Goal: Transaction & Acquisition: Purchase product/service

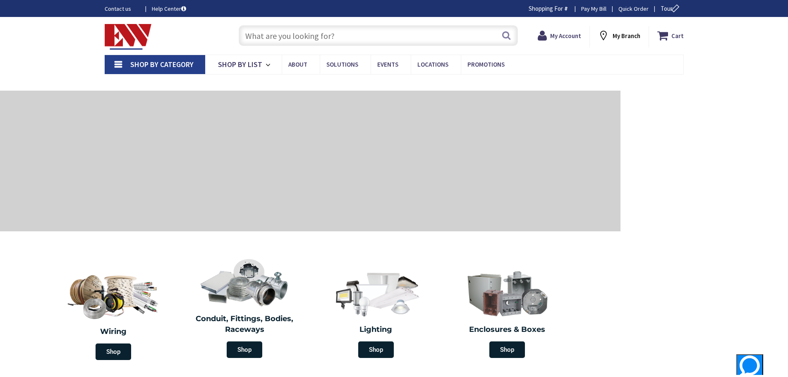
click at [270, 37] on input "text" at bounding box center [378, 35] width 279 height 21
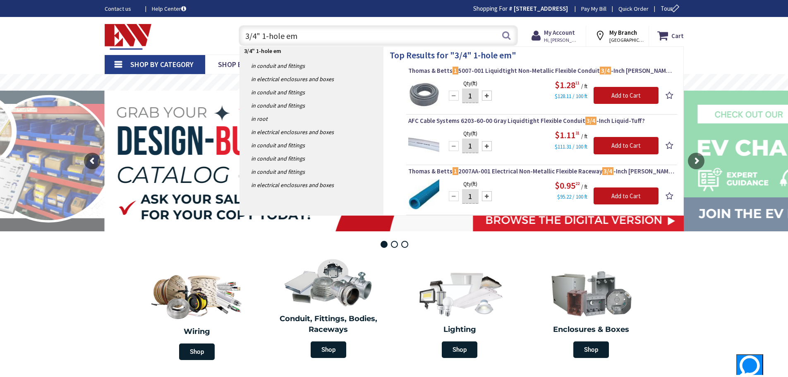
type input "3/4" 1-hole emt"
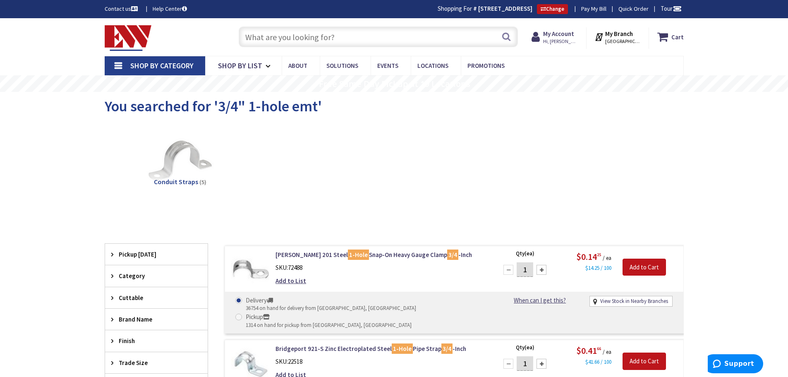
click at [269, 37] on input "text" at bounding box center [378, 36] width 279 height 21
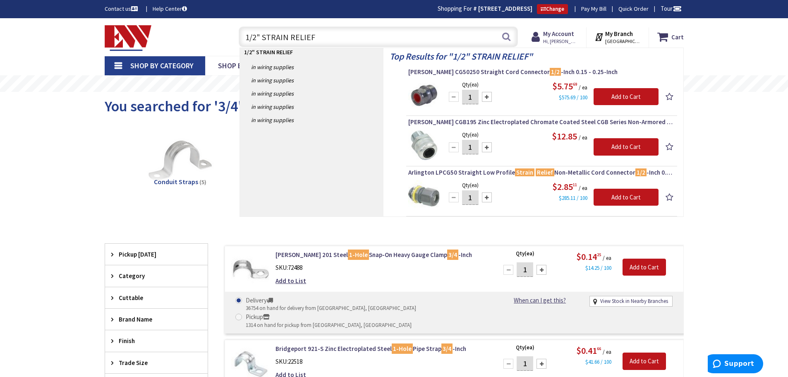
drag, startPoint x: 243, startPoint y: 35, endPoint x: 342, endPoint y: 42, distance: 99.5
click at [342, 42] on input "1/2" STRAIN RELIEF" at bounding box center [378, 36] width 279 height 21
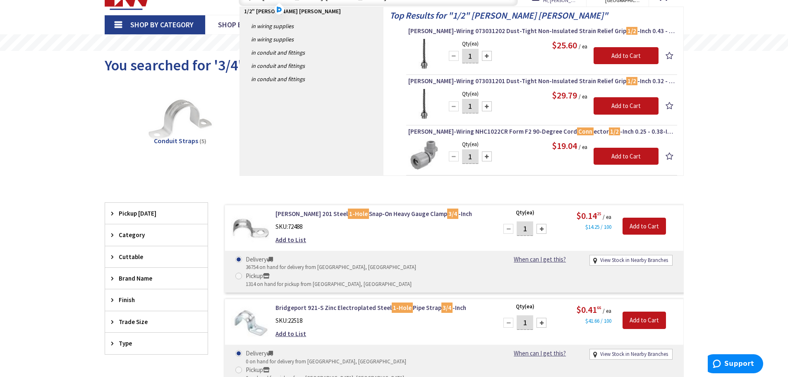
scroll to position [41, 0]
type input "1/2" KELLEMS CONN"
click at [455, 29] on span "Hubbell-Wiring 073031202 Dust-Tight Non-Insulated Strain Relief Grip 1/2 -Inch …" at bounding box center [541, 30] width 267 height 8
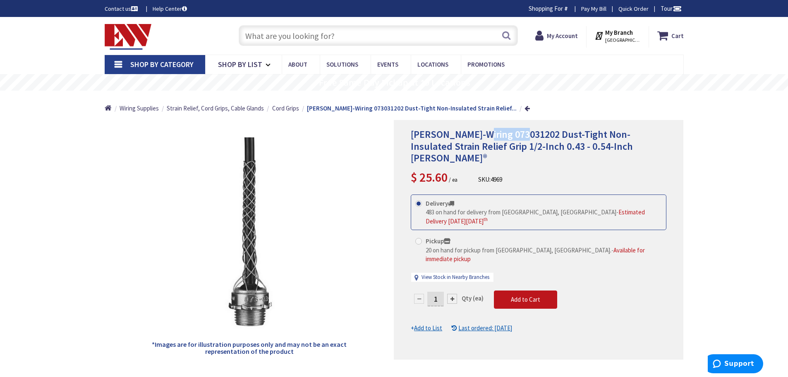
drag, startPoint x: 0, startPoint y: 0, endPoint x: 522, endPoint y: 134, distance: 538.6
click at [522, 134] on span "Hubbell-Wiring 073031202 Dust-Tight Non-Insulated Strain Relief Grip 1/2-Inch 0…" at bounding box center [522, 146] width 222 height 37
copy span "073031202"
